Goal: Use online tool/utility

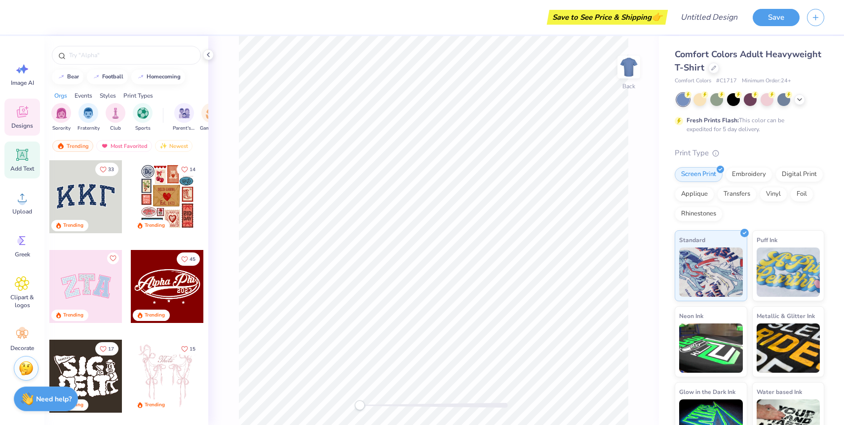
click at [22, 169] on span "Add Text" at bounding box center [22, 169] width 24 height 8
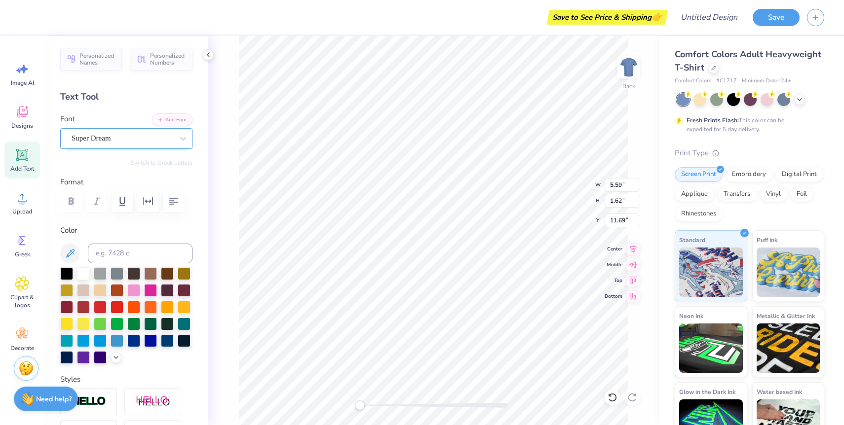
click at [155, 144] on div at bounding box center [123, 138] width 102 height 13
type input "s"
click at [140, 221] on div at bounding box center [126, 220] width 107 height 18
type input "paint"
click at [157, 137] on div "Komika Title - Paint" at bounding box center [123, 138] width 104 height 15
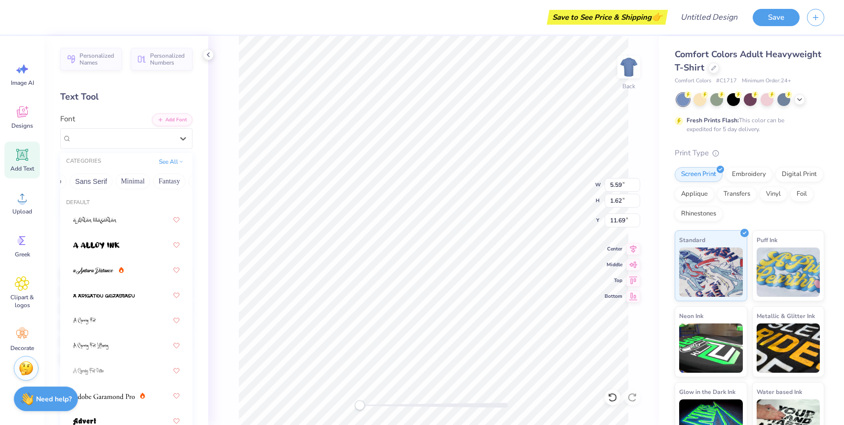
scroll to position [0, 290]
click at [181, 162] on icon at bounding box center [181, 160] width 5 height 5
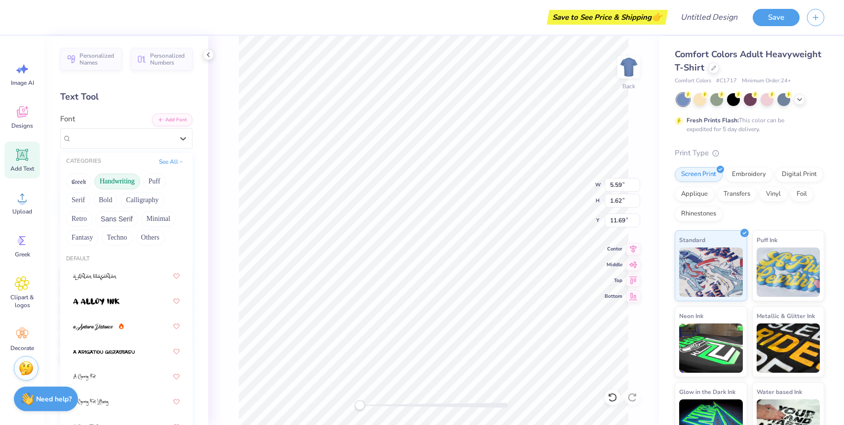
click at [119, 179] on button "Handwriting" at bounding box center [117, 182] width 46 height 16
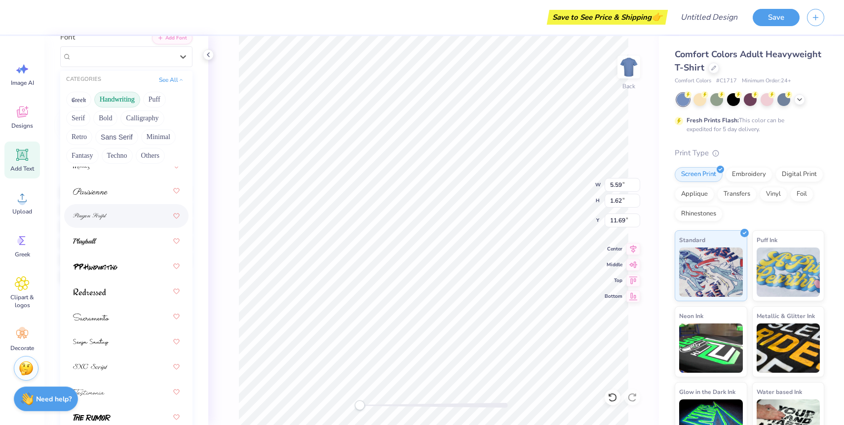
scroll to position [82, 0]
click at [119, 267] on div at bounding box center [126, 266] width 107 height 18
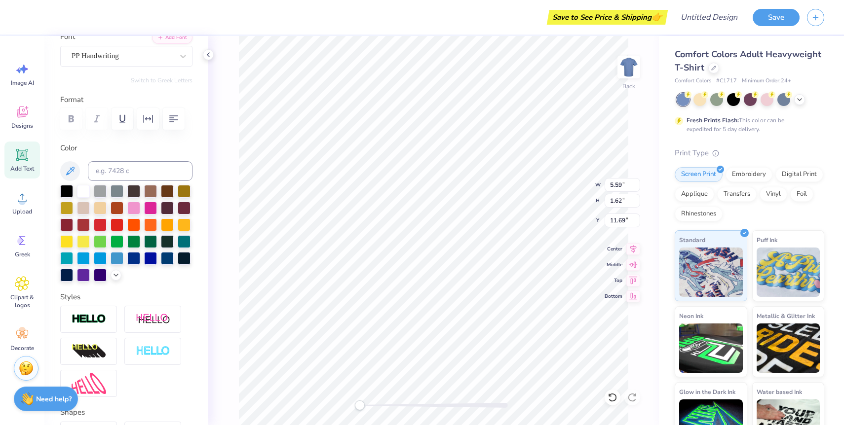
scroll to position [0, 1]
type textarea "Unknown"
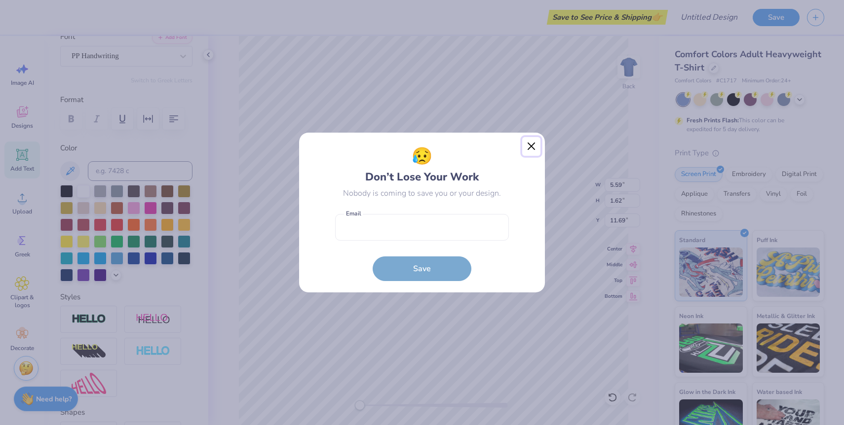
click at [533, 148] on button "Close" at bounding box center [531, 146] width 19 height 19
